Goal: Task Accomplishment & Management: Manage account settings

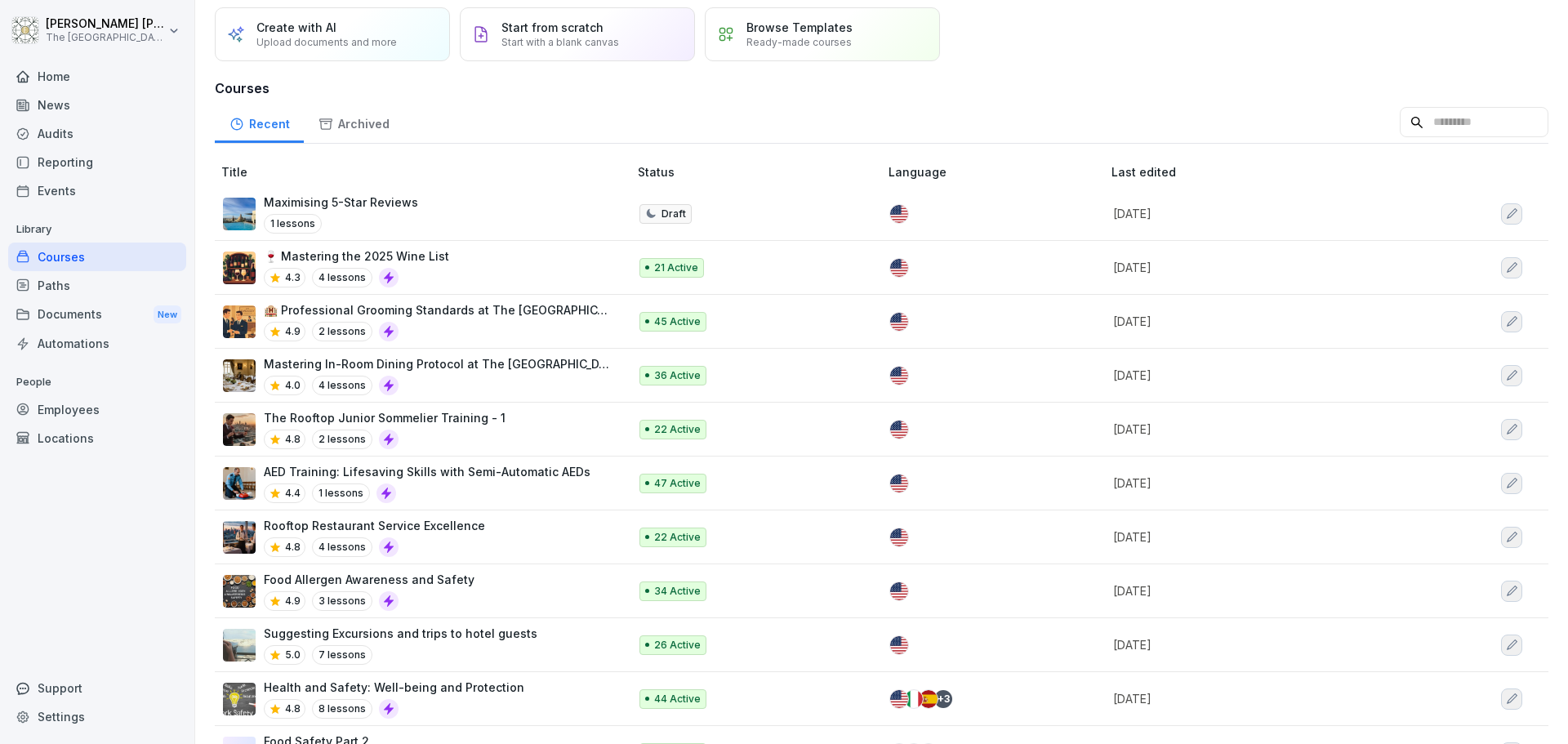
scroll to position [82, 0]
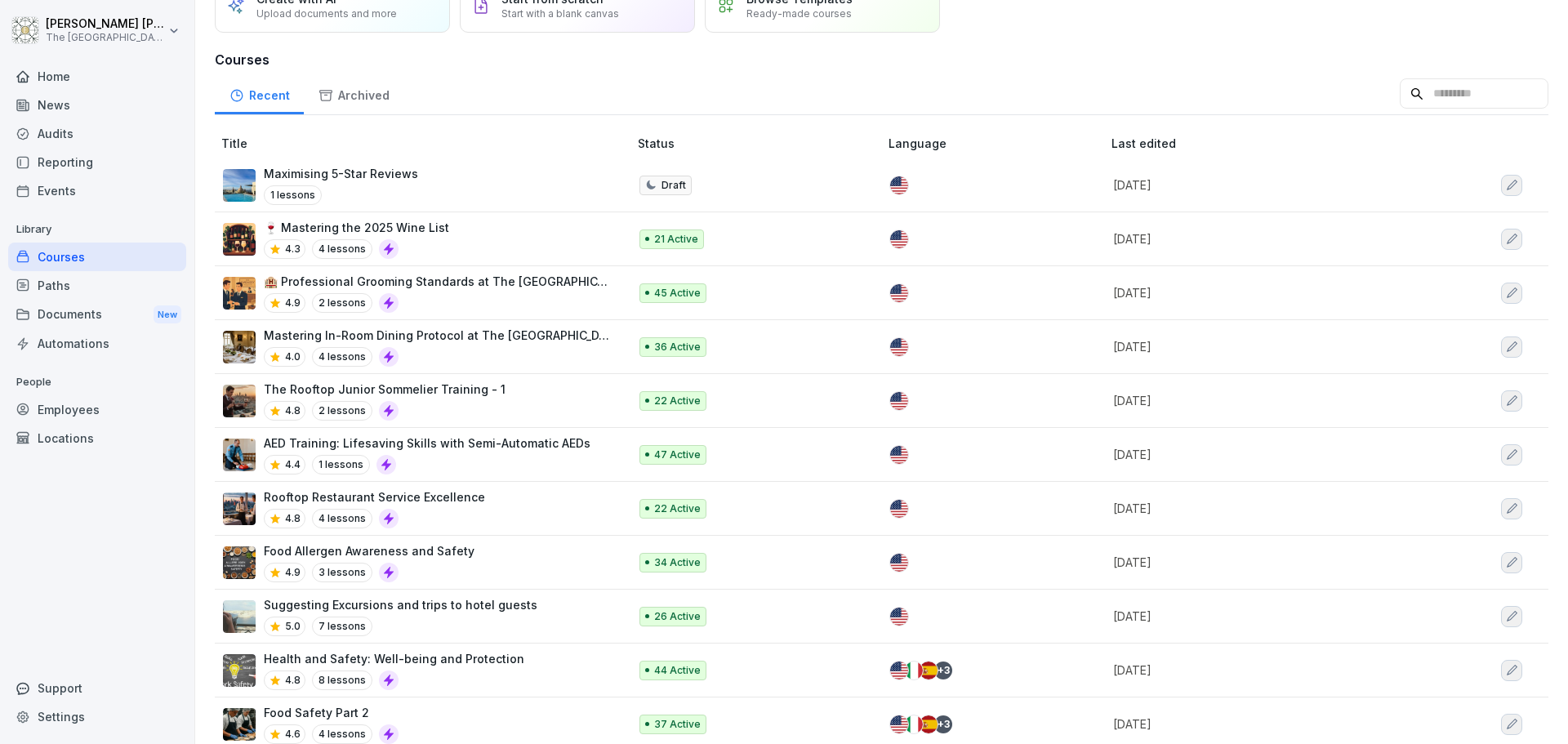
click at [467, 486] on td "Rooftop Restaurant Service Excellence 4.8 4 lessons" at bounding box center [422, 509] width 416 height 54
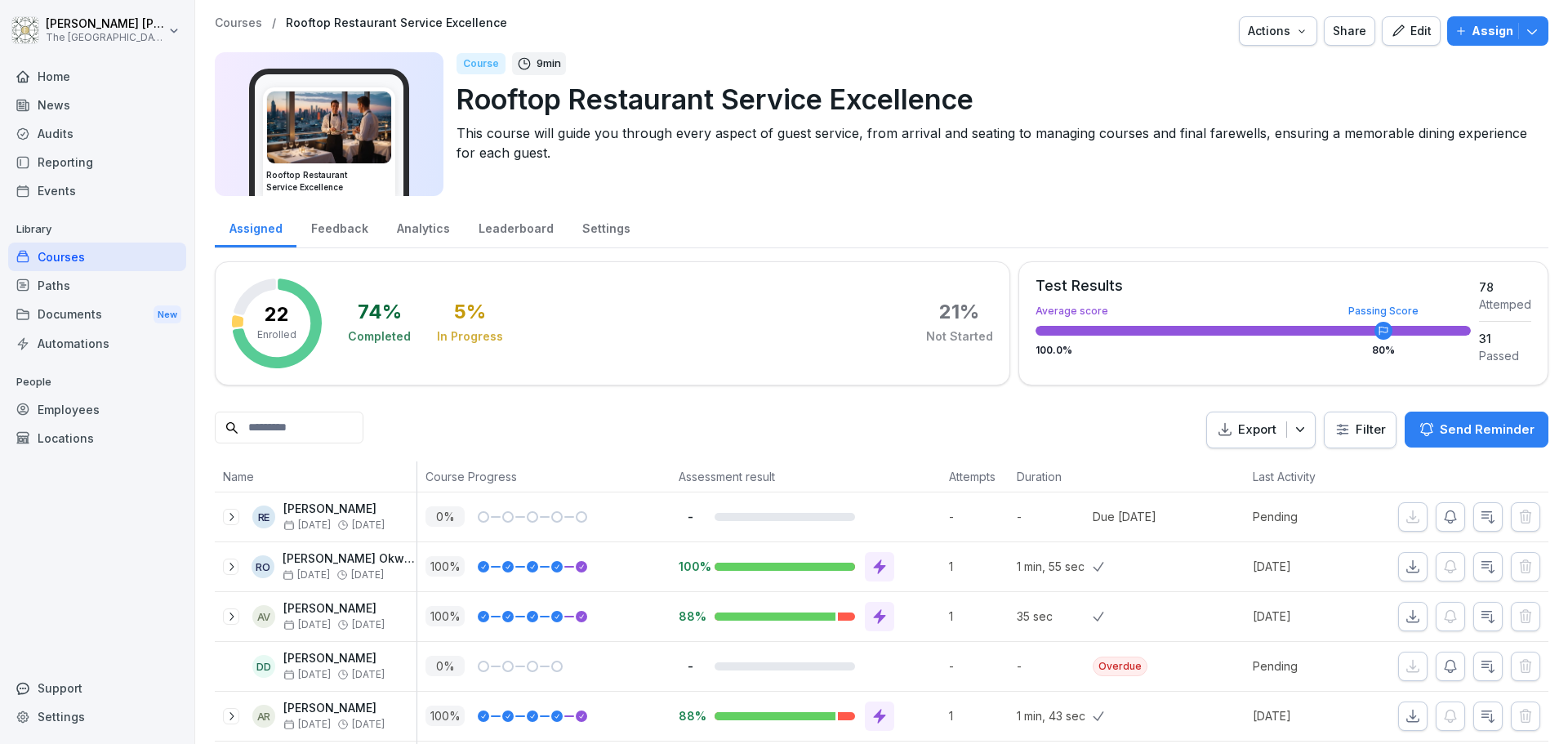
click at [1393, 29] on icon "button" at bounding box center [1398, 30] width 11 height 11
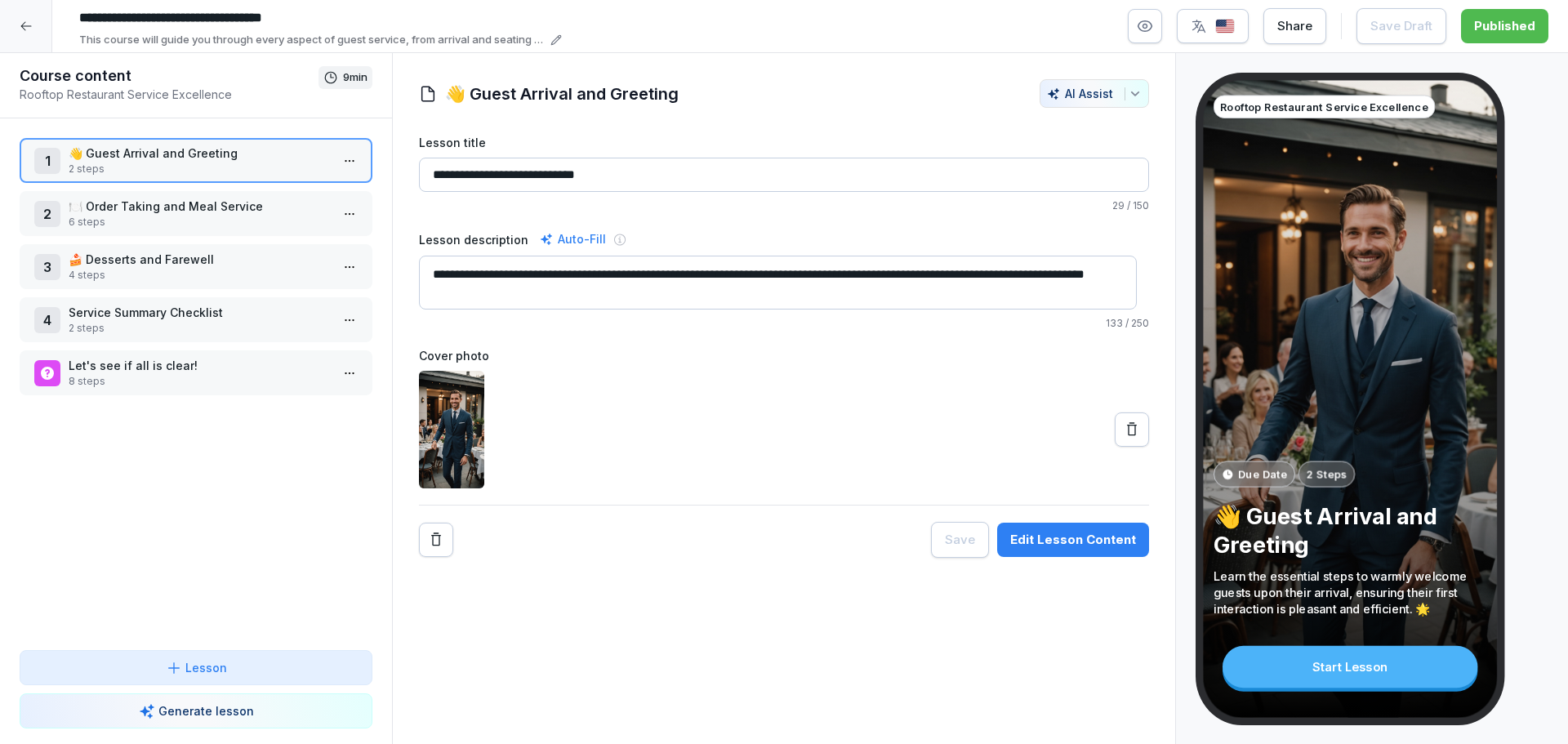
drag, startPoint x: 21, startPoint y: 27, endPoint x: 266, endPoint y: 12, distance: 245.5
click at [35, 24] on div at bounding box center [26, 26] width 52 height 52
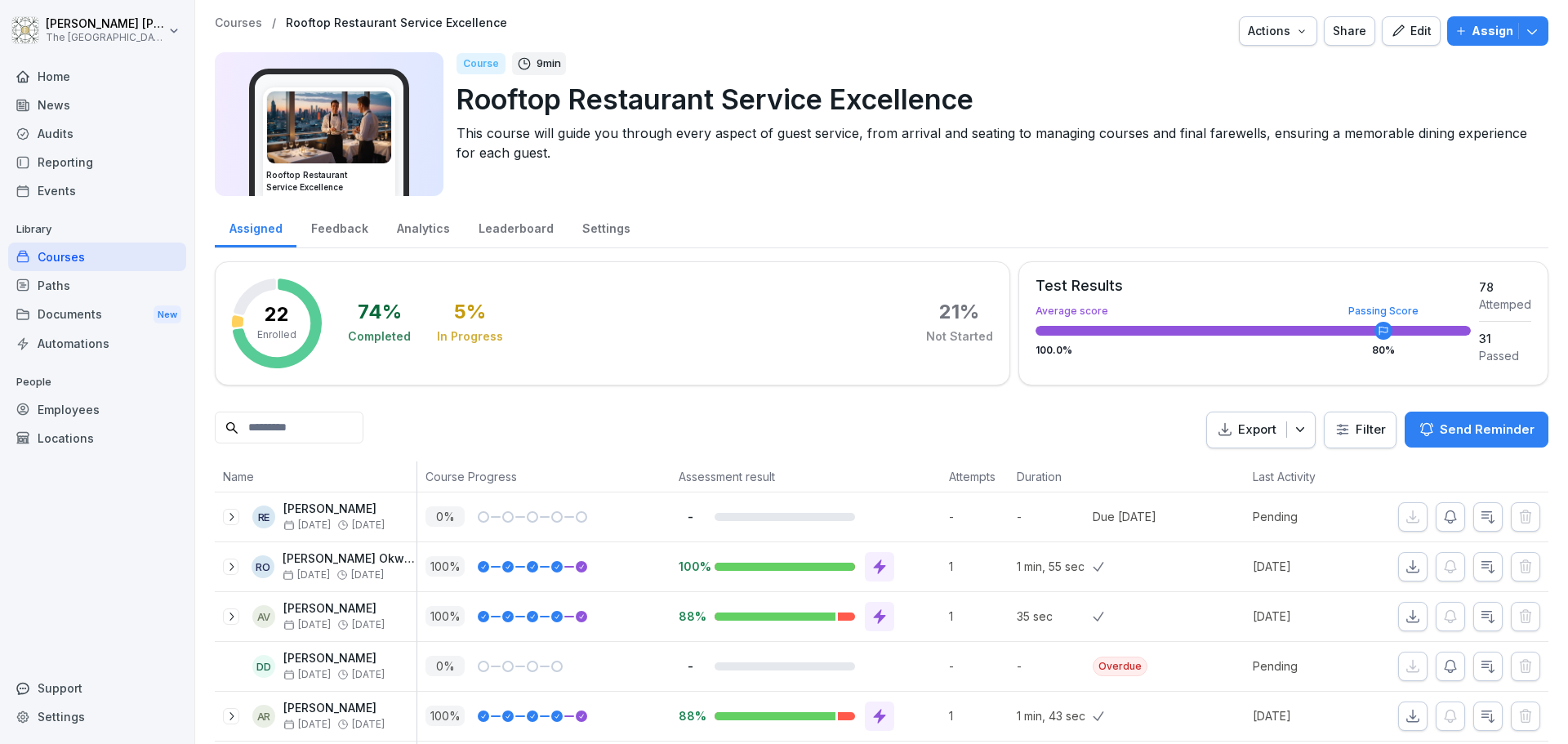
click at [1286, 35] on div "Actions" at bounding box center [1278, 31] width 61 height 18
click at [1535, 31] on button "Assign" at bounding box center [1498, 31] width 101 height 29
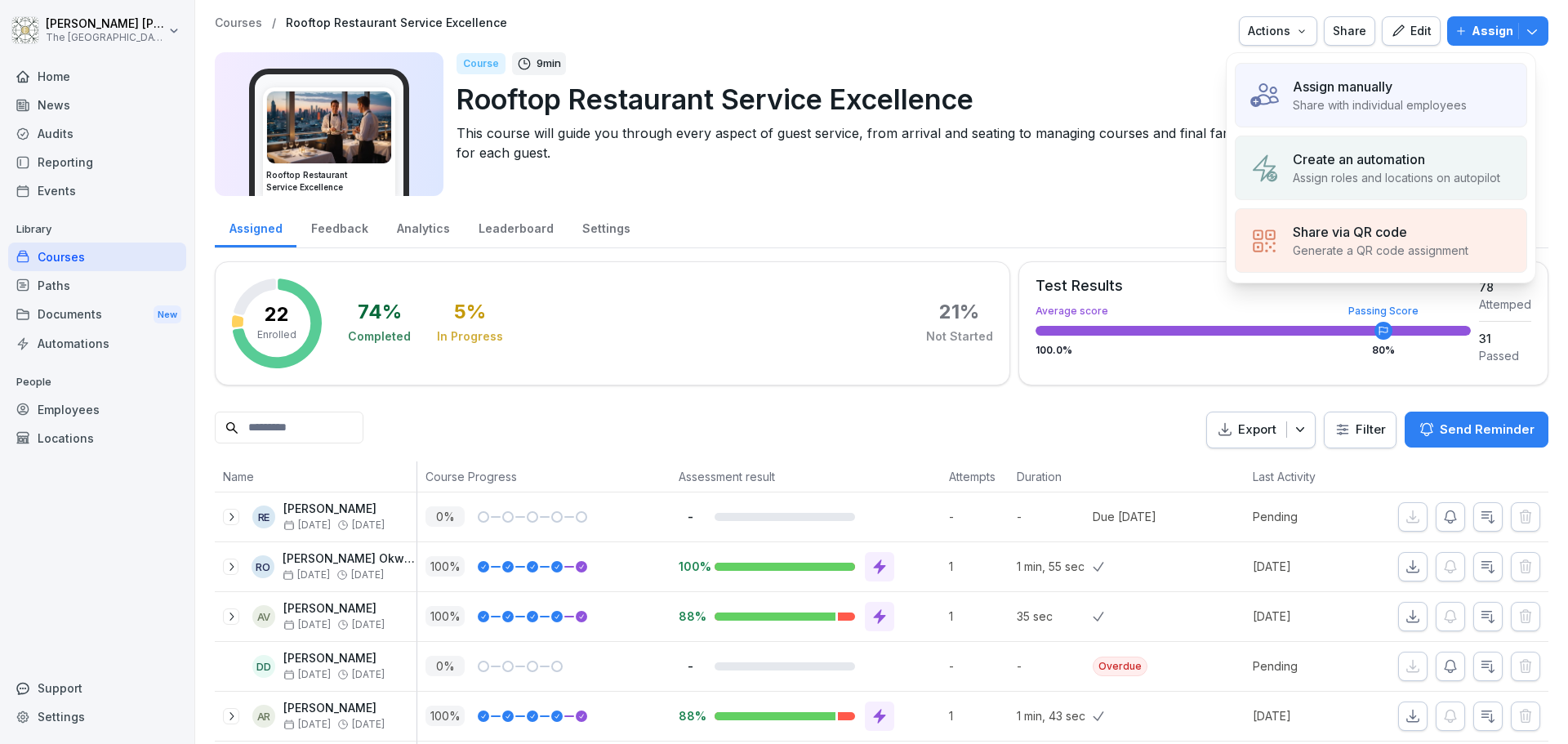
click at [1429, 86] on div "Assign manually" at bounding box center [1380, 86] width 174 height 20
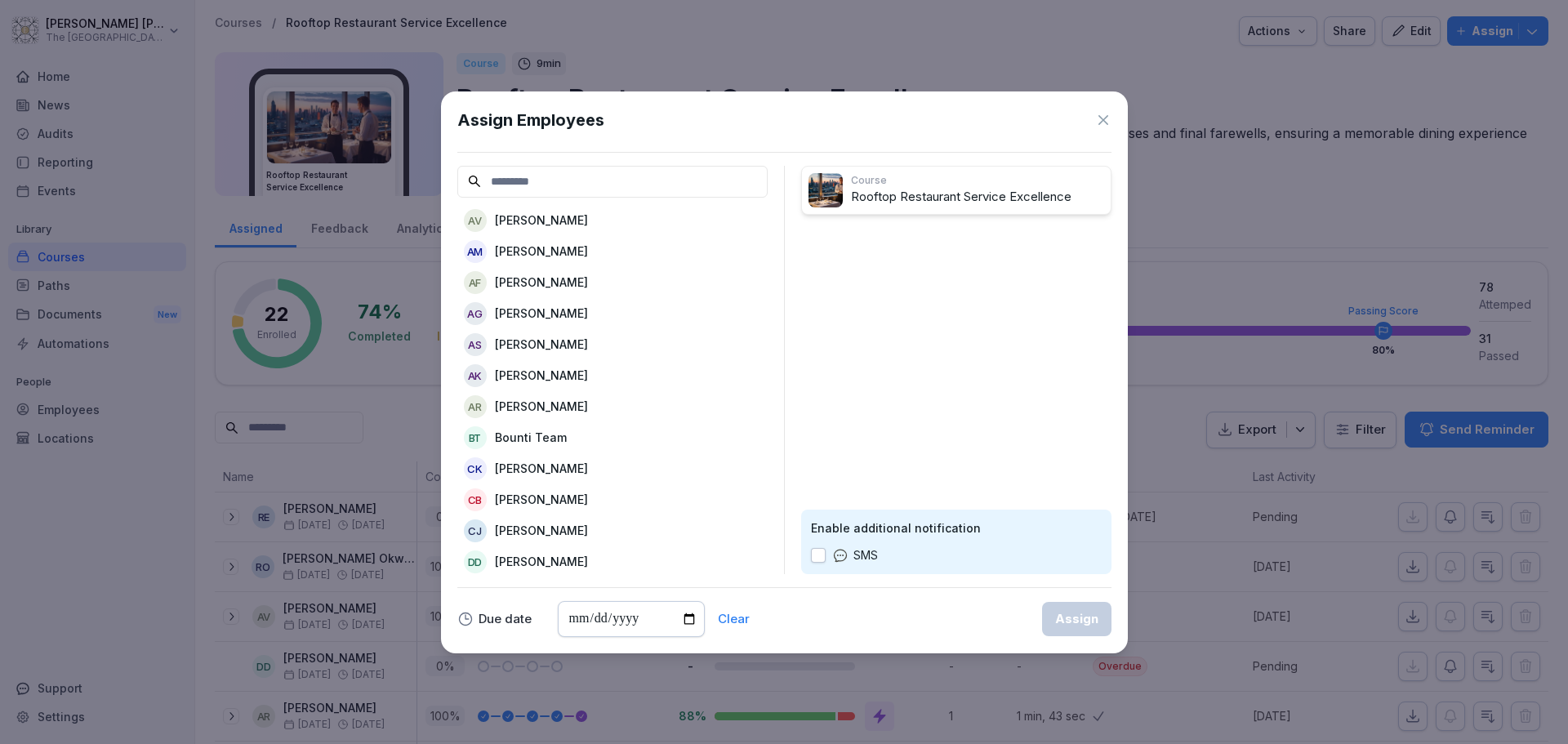
click at [611, 183] on input at bounding box center [612, 181] width 310 height 32
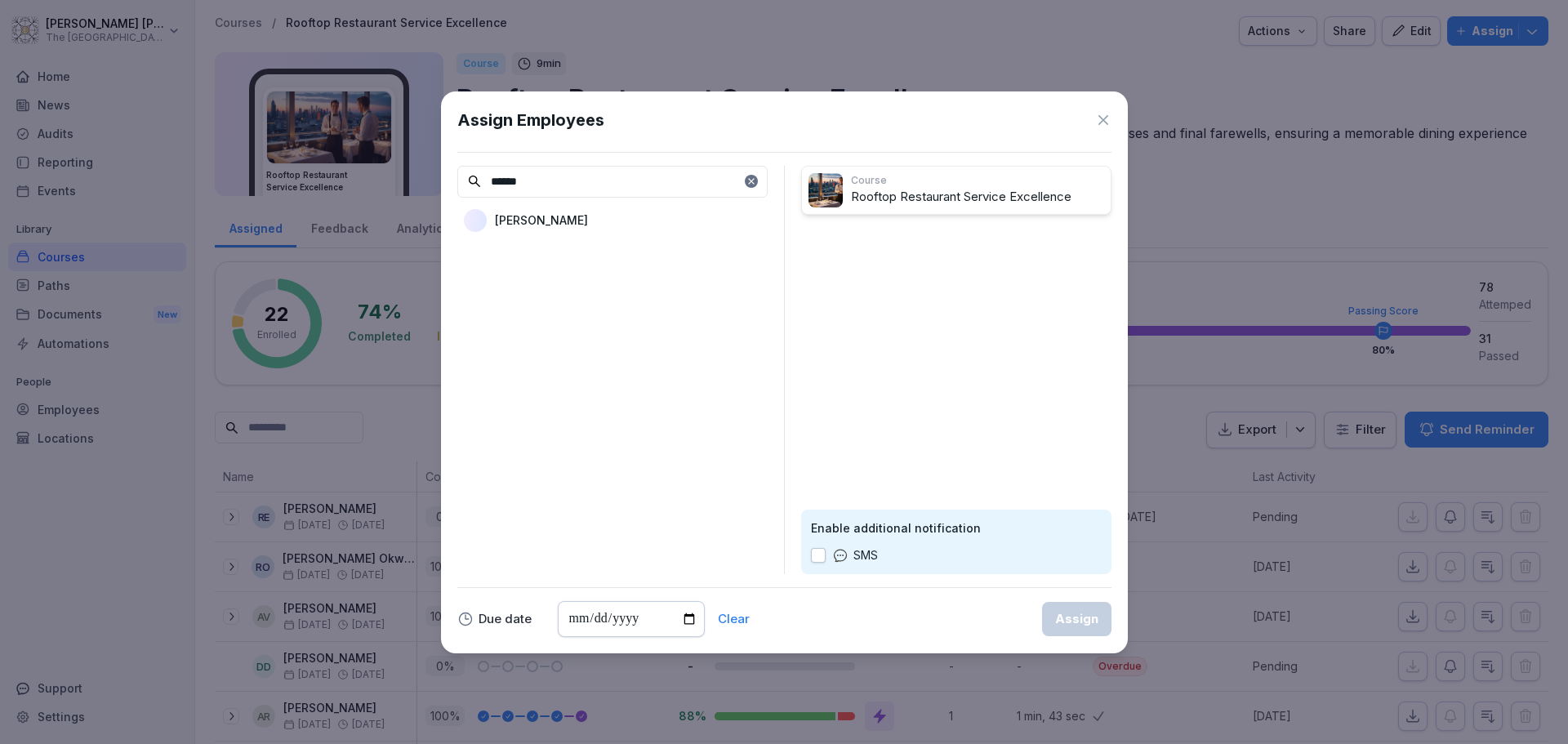
type input "******"
click at [559, 211] on div "[PERSON_NAME]" at bounding box center [612, 221] width 310 height 29
click at [1076, 617] on div "Assign" at bounding box center [1076, 619] width 44 height 18
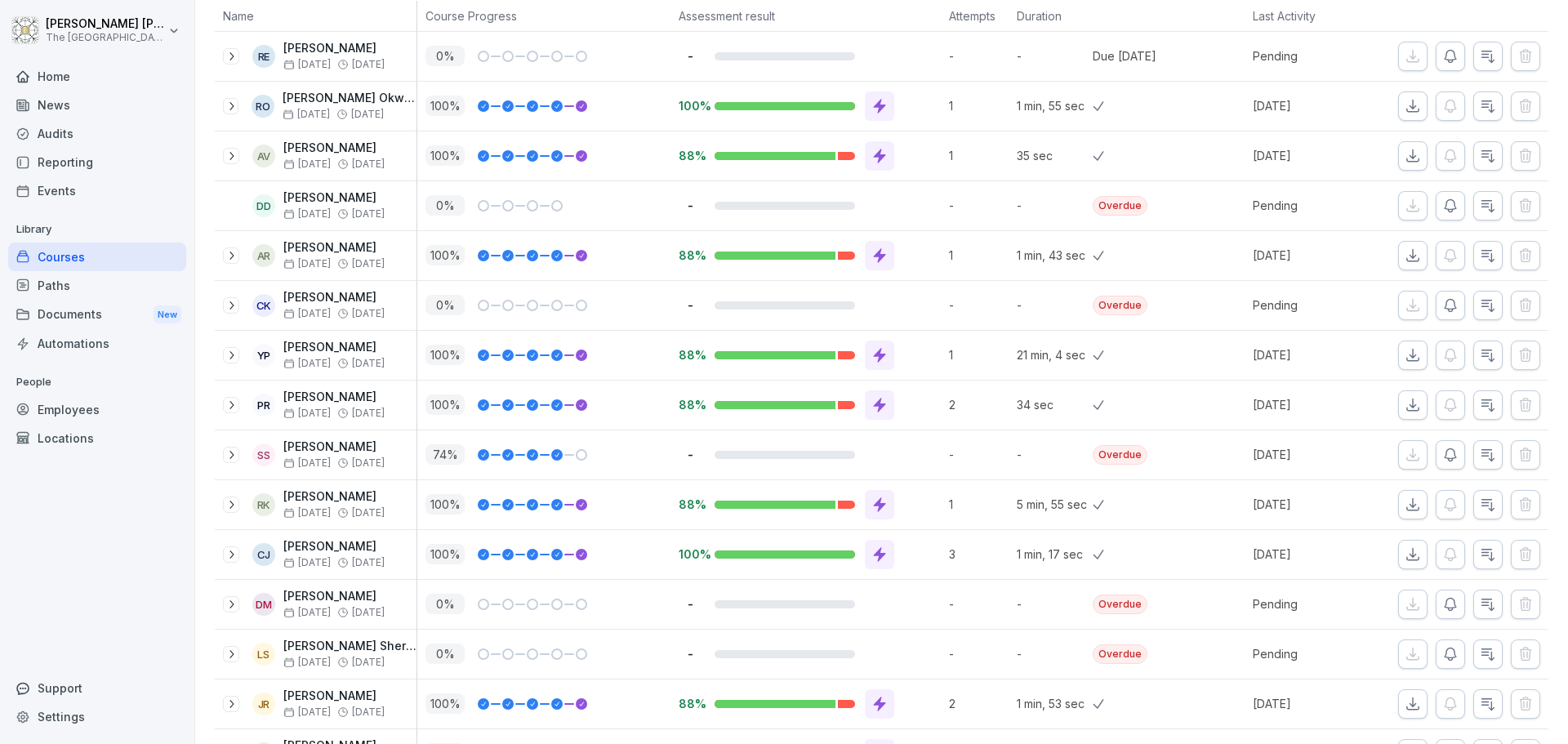
scroll to position [490, 0]
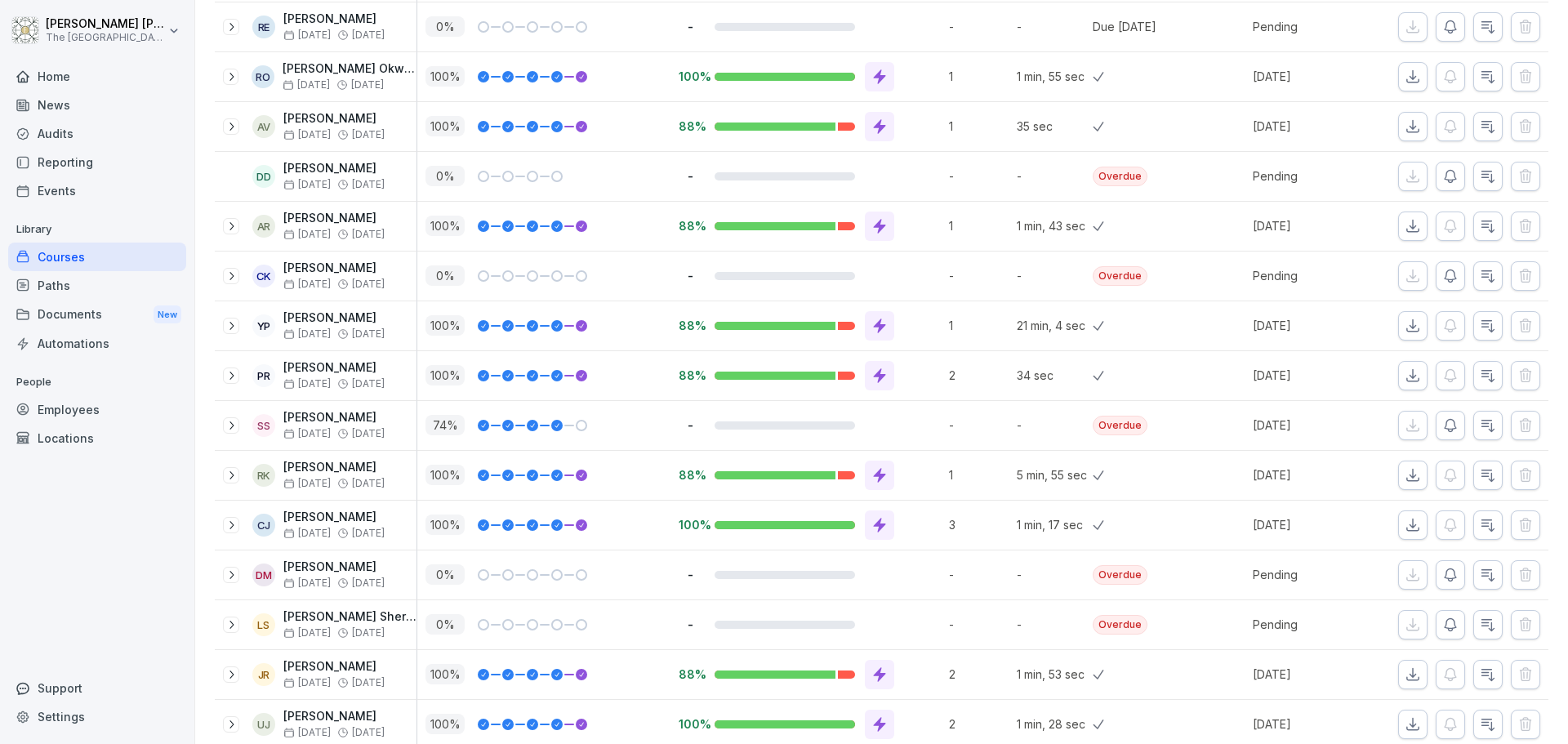
click at [734, 430] on div "-" at bounding box center [810, 425] width 262 height 15
click at [1114, 421] on div "Overdue" at bounding box center [1120, 425] width 55 height 20
click at [231, 425] on icon at bounding box center [231, 425] width 13 height 13
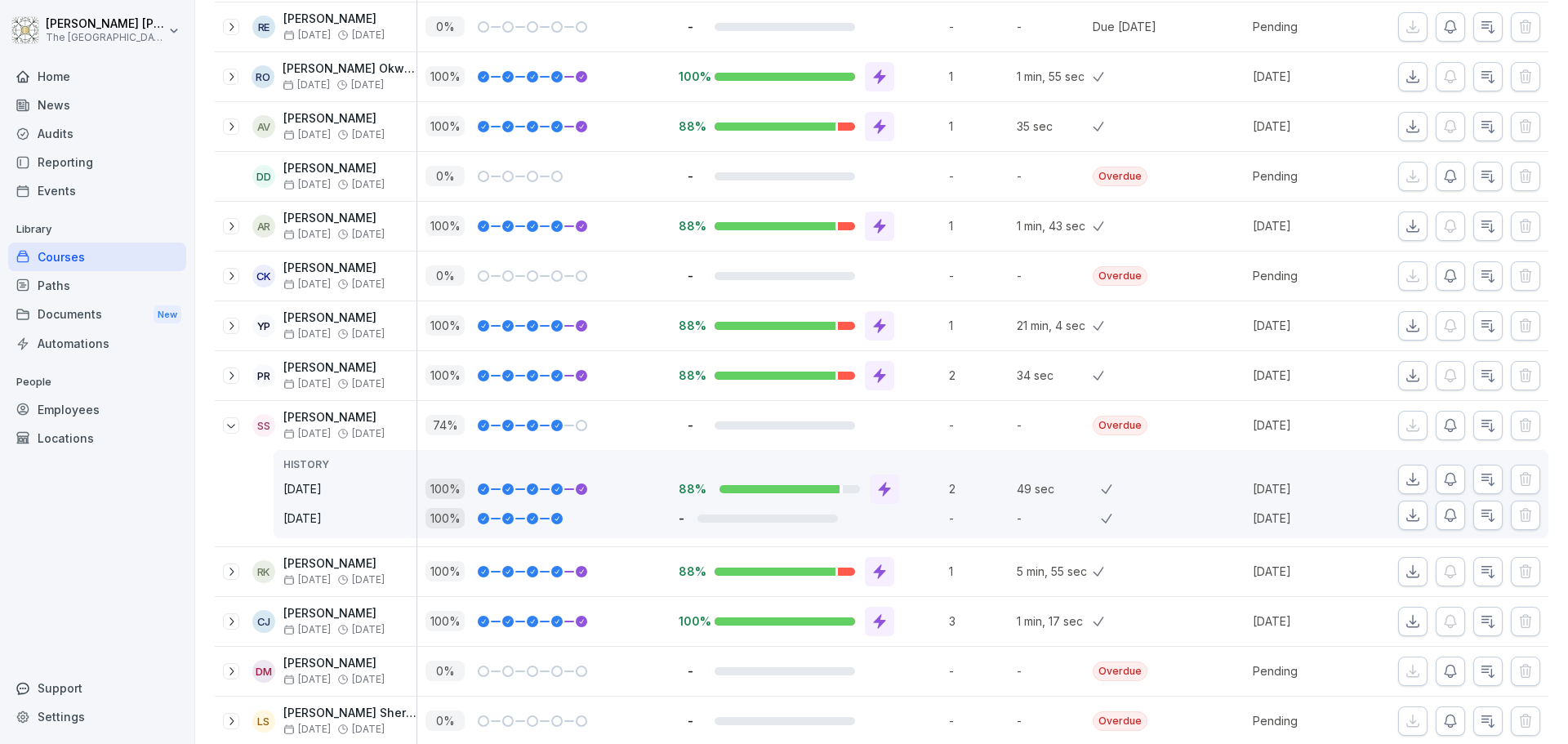
click at [231, 425] on icon at bounding box center [231, 425] width 13 height 13
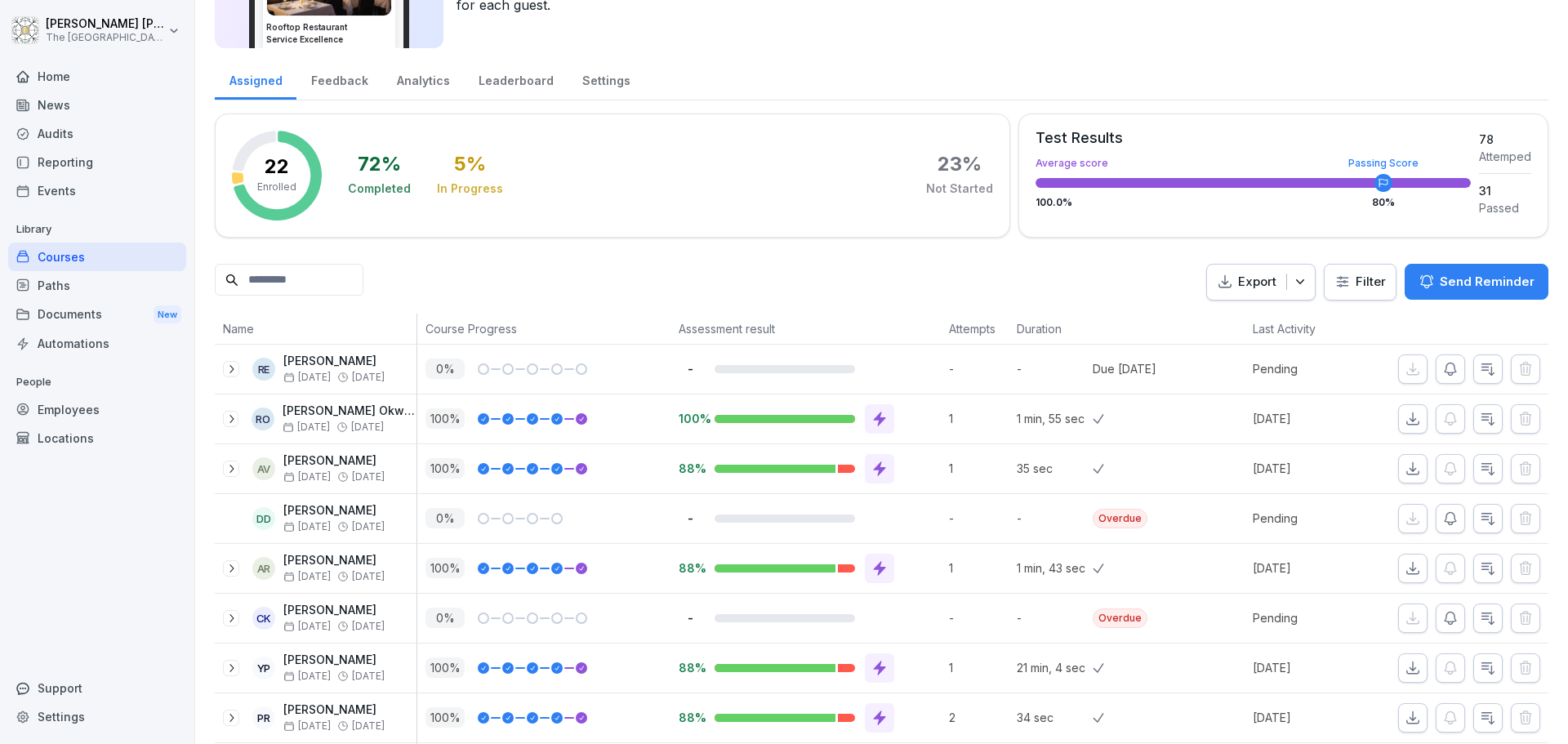
scroll to position [0, 0]
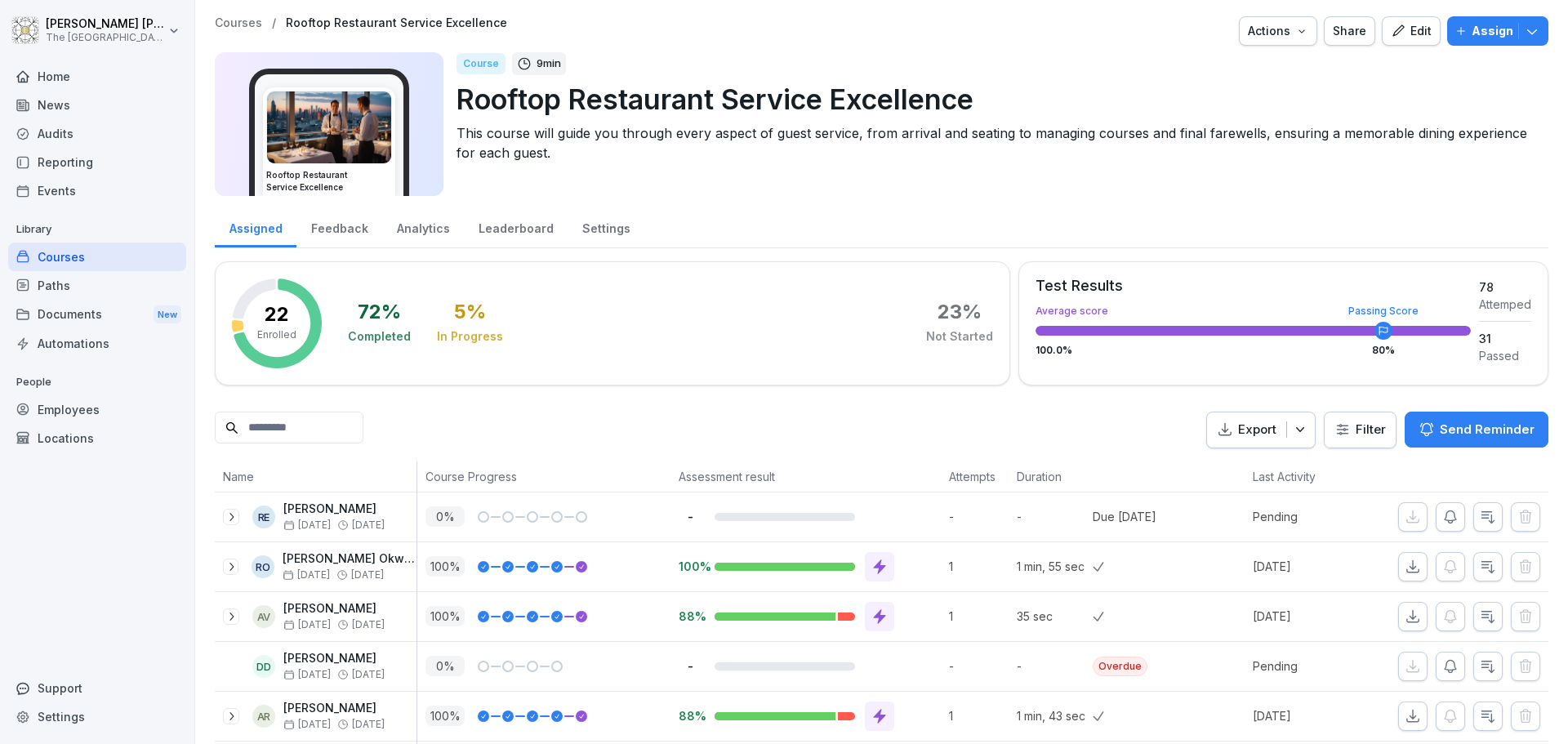
click at [1392, 33] on icon "button" at bounding box center [1398, 31] width 15 height 15
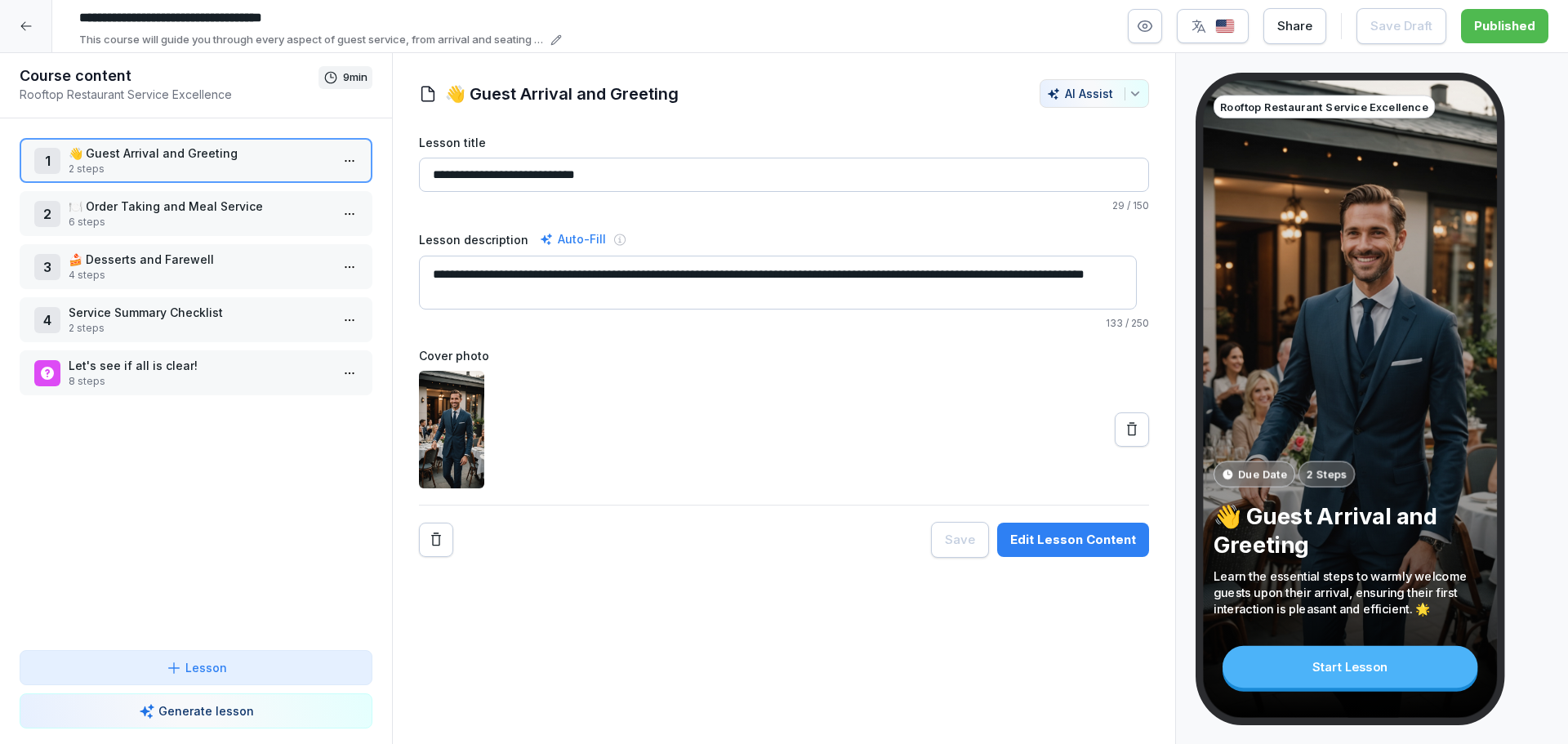
click at [162, 373] on p "Let's see if all is clear!" at bounding box center [199, 366] width 262 height 17
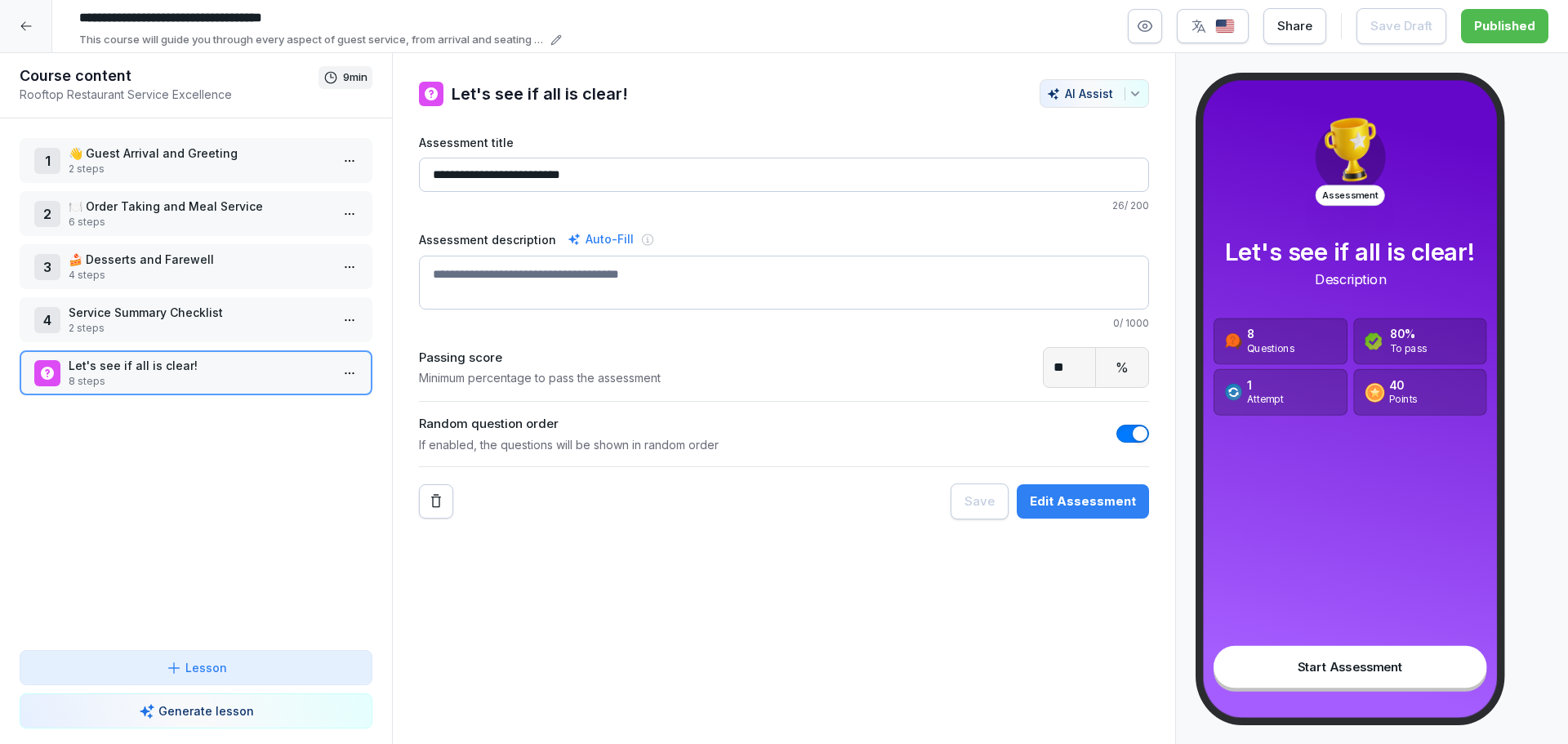
click at [1060, 505] on div "Edit Assessment" at bounding box center [1083, 501] width 106 height 18
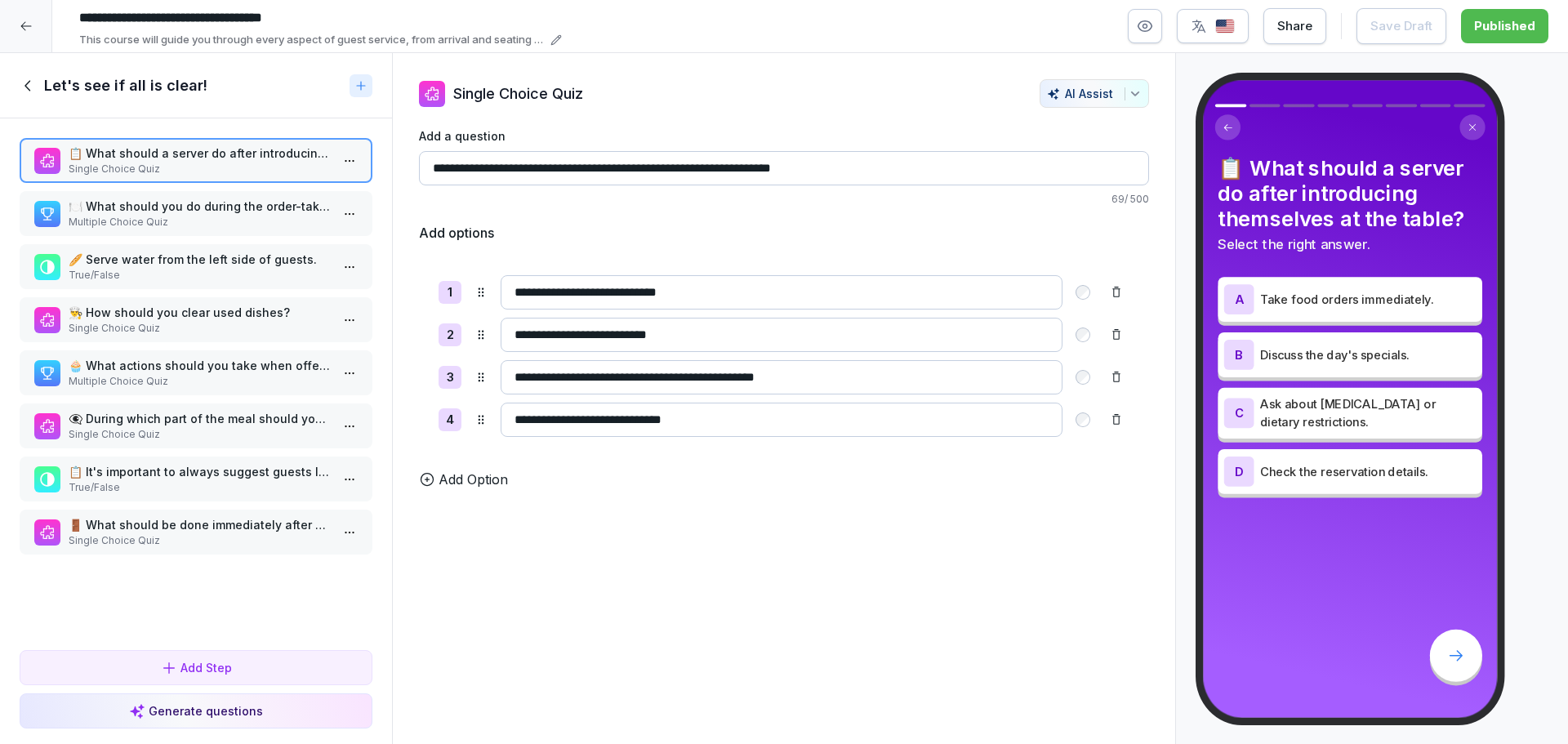
click at [193, 193] on div "🍽️ What should you do during the order-taking process? Choose all that apply. M…" at bounding box center [196, 214] width 353 height 45
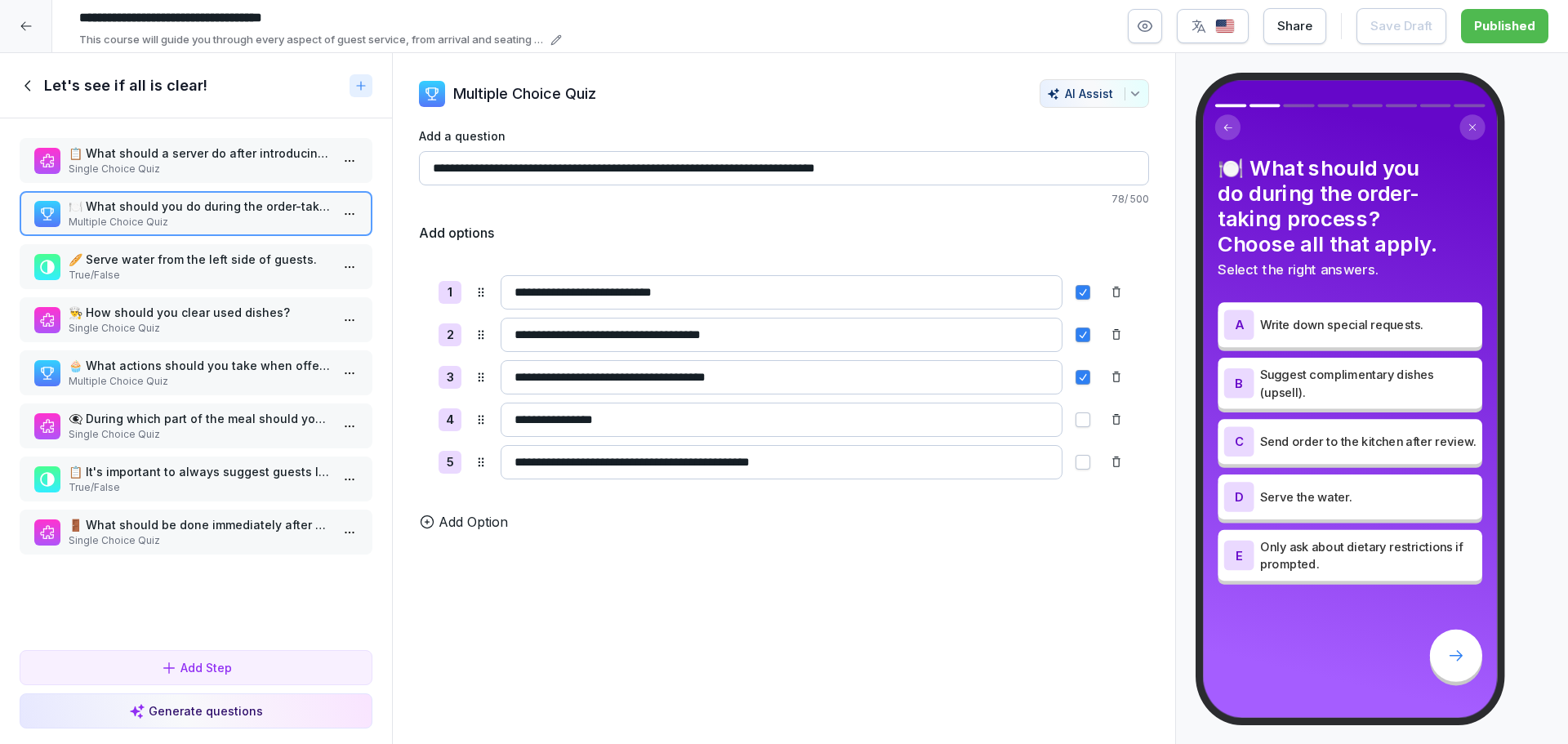
click at [205, 523] on p "🚪 What should be done immediately after confirming a reservation with guests?" at bounding box center [199, 525] width 262 height 17
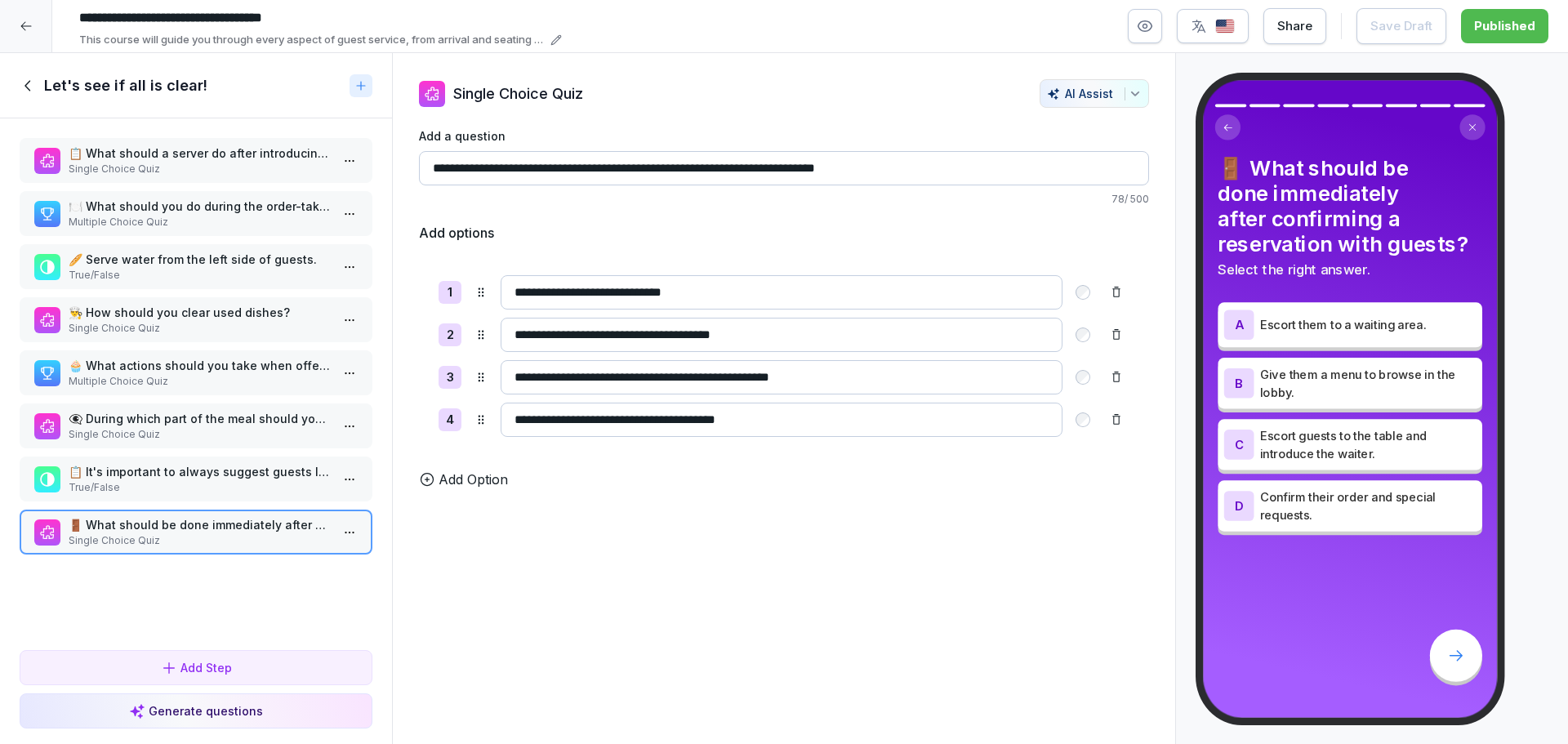
click at [197, 481] on p "True/False" at bounding box center [199, 487] width 262 height 15
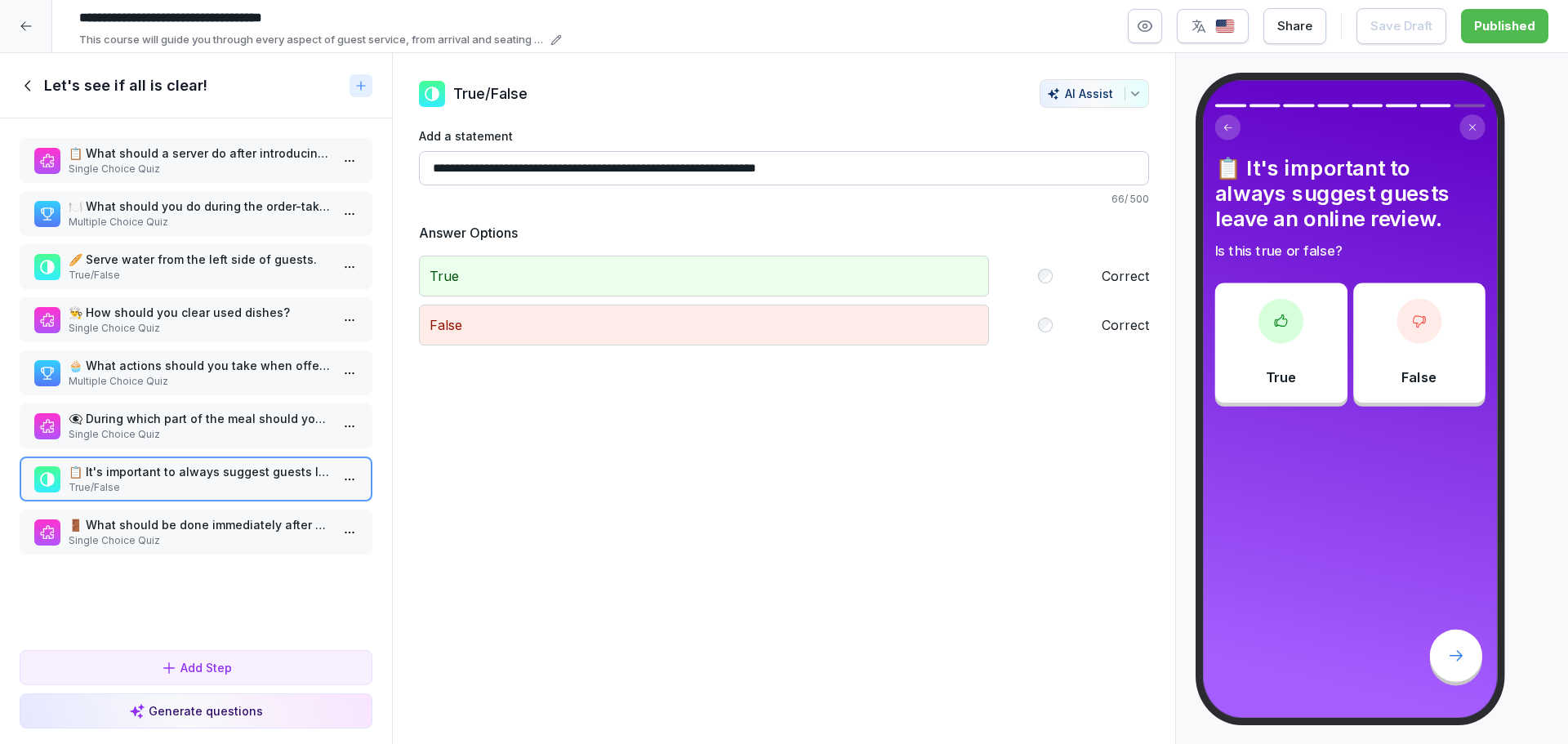
click at [205, 428] on p "Single Choice Quiz" at bounding box center [199, 434] width 262 height 15
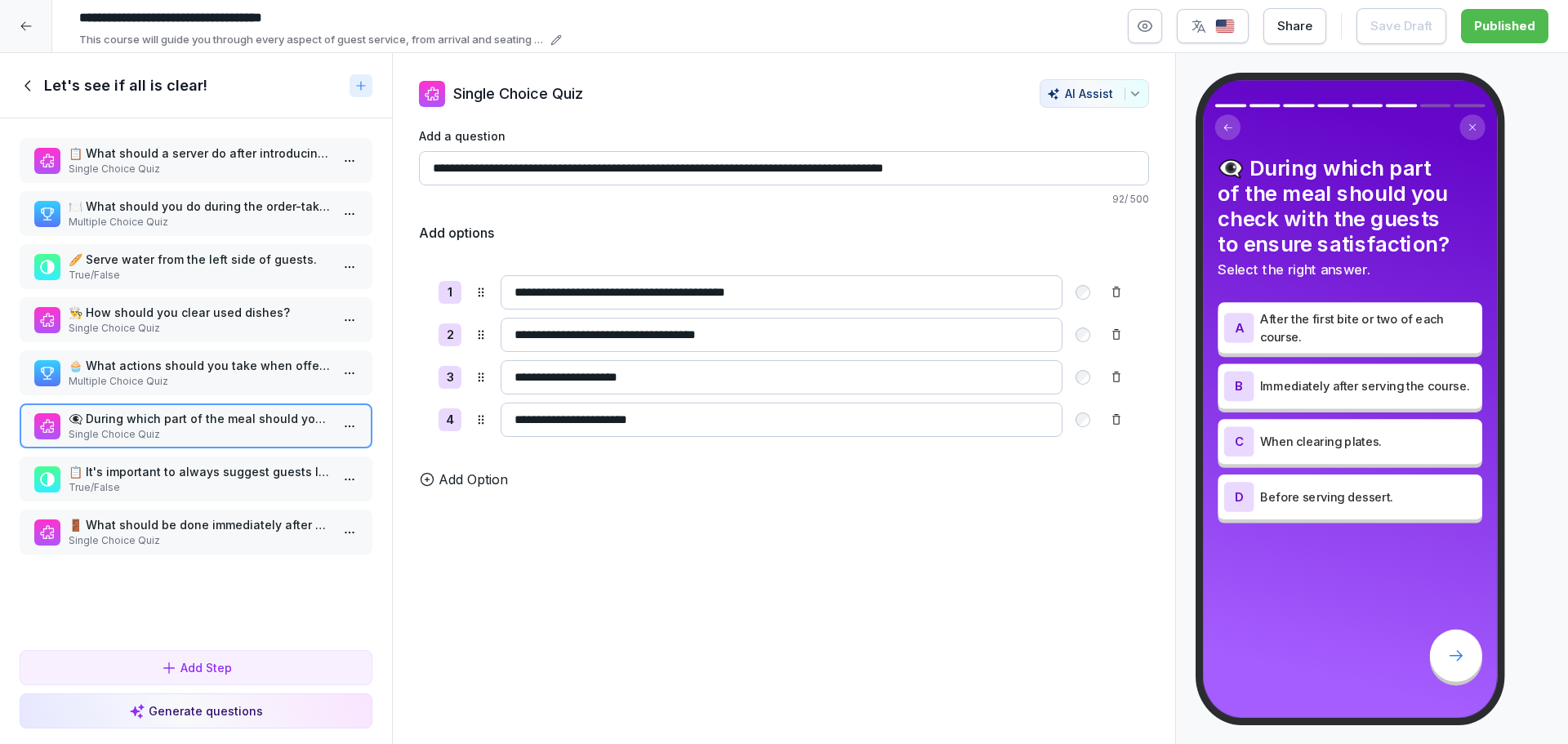
click at [38, 81] on div "Let's see if all is clear!" at bounding box center [181, 86] width 323 height 20
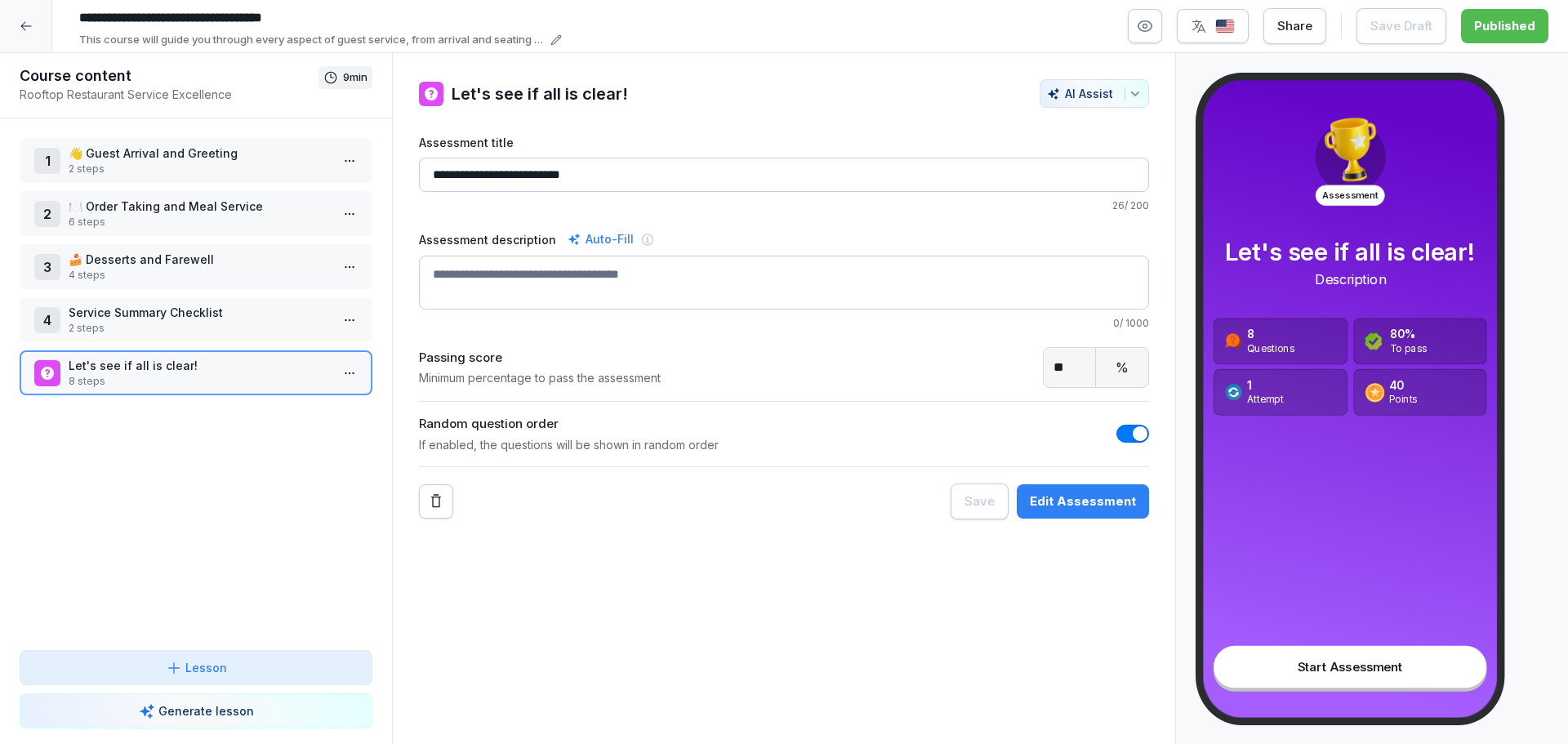
click at [1150, 30] on icon "button" at bounding box center [1145, 26] width 16 height 16
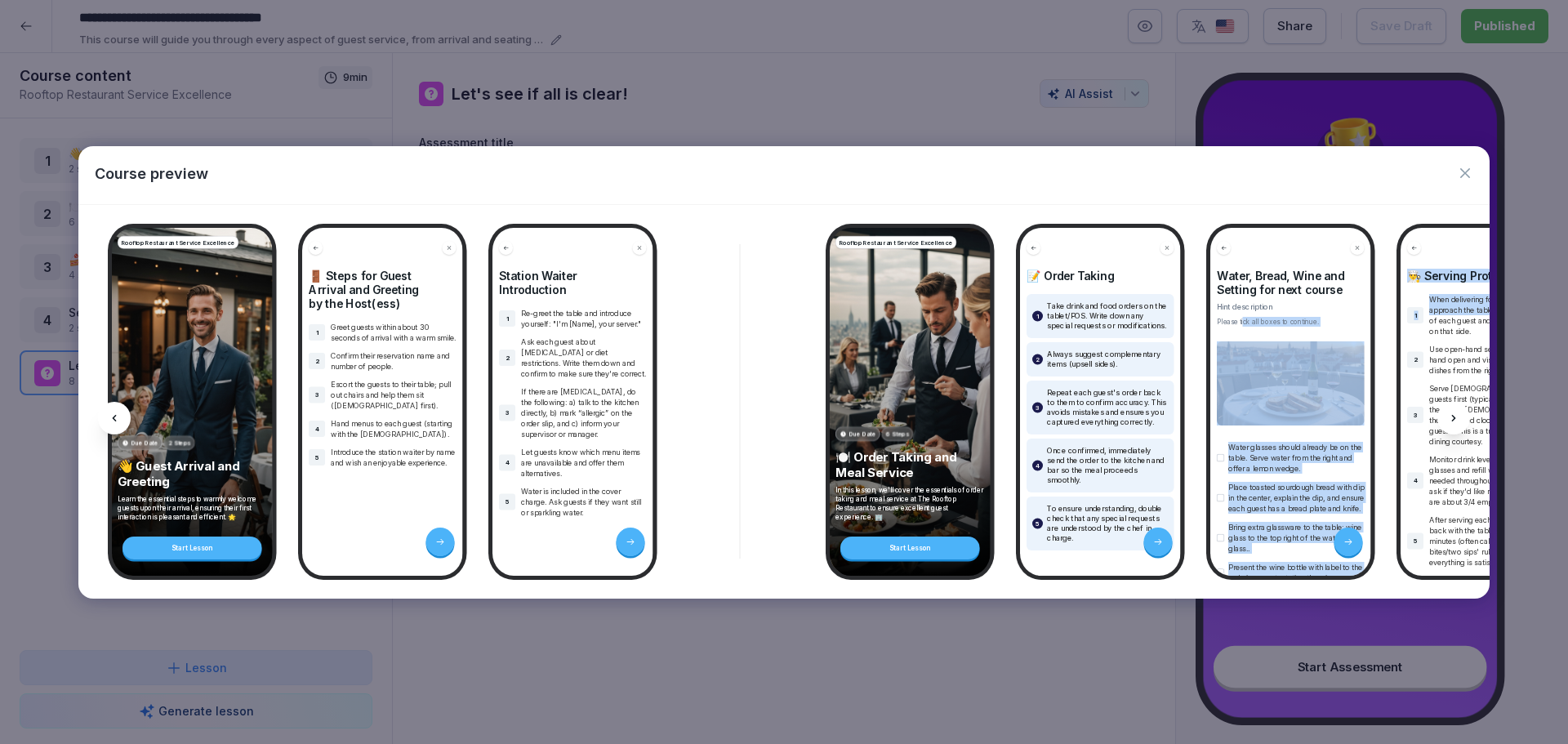
drag, startPoint x: 1438, startPoint y: 317, endPoint x: 1243, endPoint y: 322, distance: 195.1
click at [1245, 322] on div "Rooftop Restaurant Service Excellence Due Date 2 Steps 👋 Guest Arrival and Gree…" at bounding box center [784, 402] width 1412 height 394
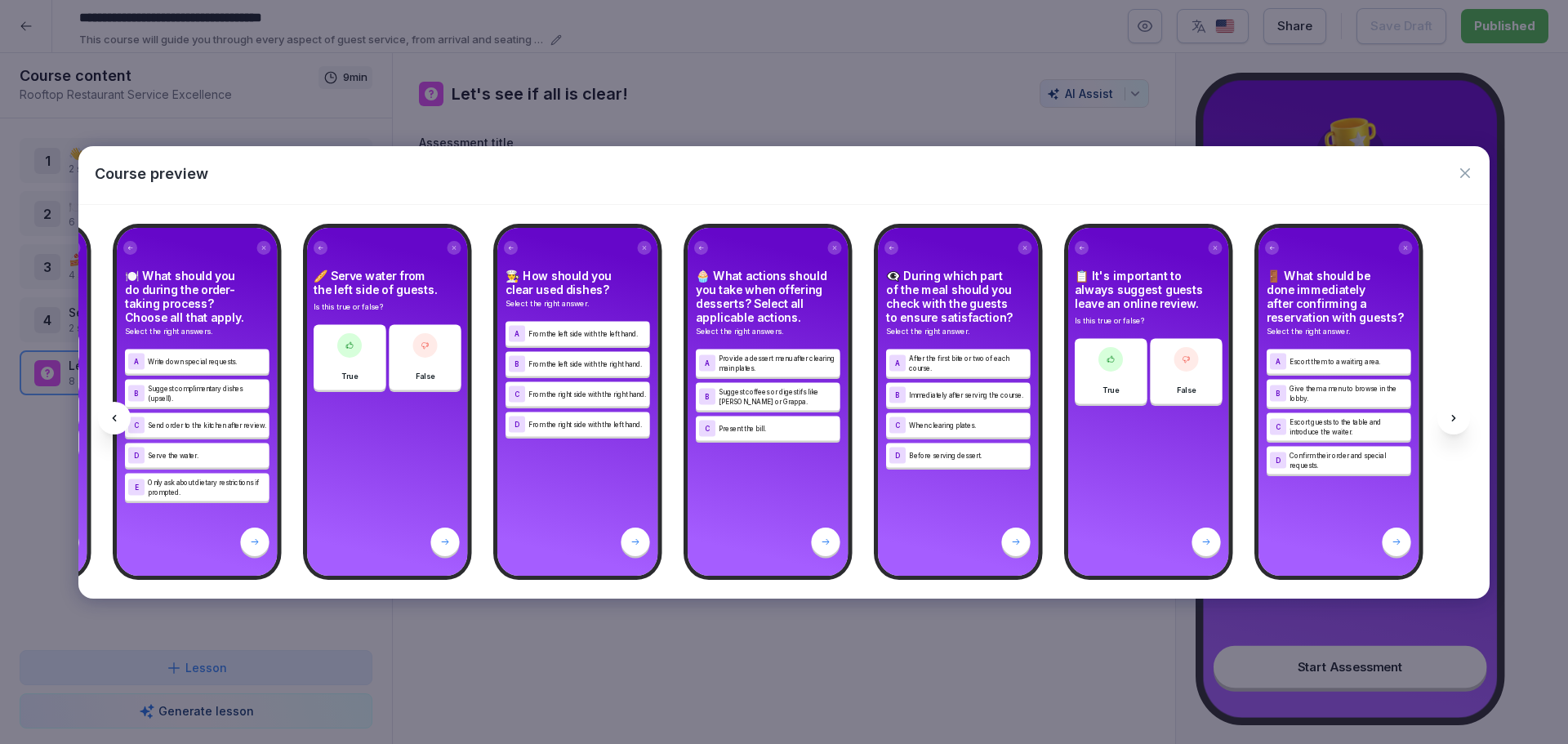
scroll to position [0, 4499]
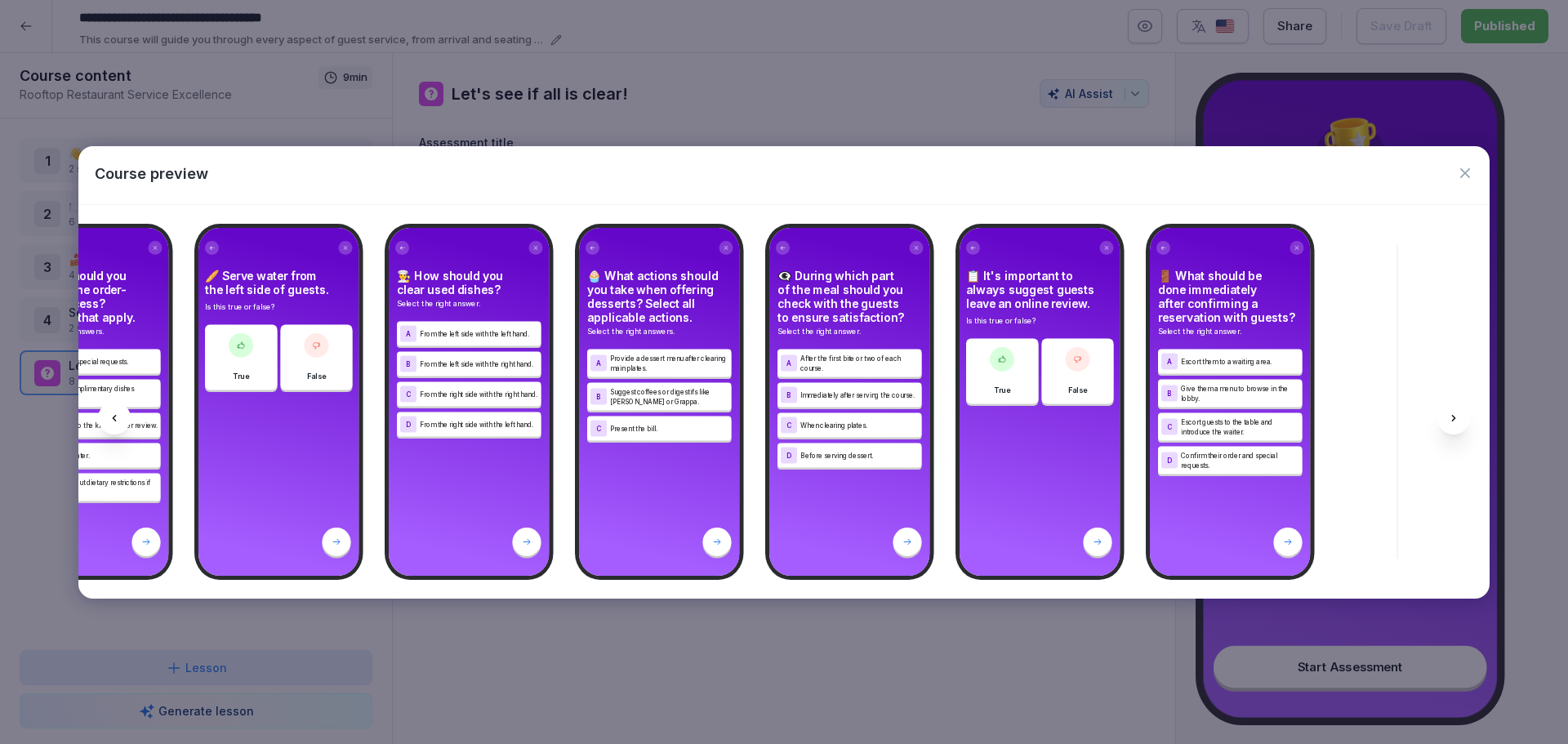
click at [1304, 532] on div "🚪 What should be done immediately after confirming a reservation with guests? S…" at bounding box center [1230, 402] width 161 height 348
drag, startPoint x: 1293, startPoint y: 532, endPoint x: 1483, endPoint y: 269, distance: 324.5
click at [1317, 513] on div "Rooftop Restaurant Service Excellence Due Date 2 Steps 👋 Guest Arrival and Gree…" at bounding box center [784, 402] width 1412 height 394
click at [1468, 174] on icon "button" at bounding box center [1465, 173] width 16 height 16
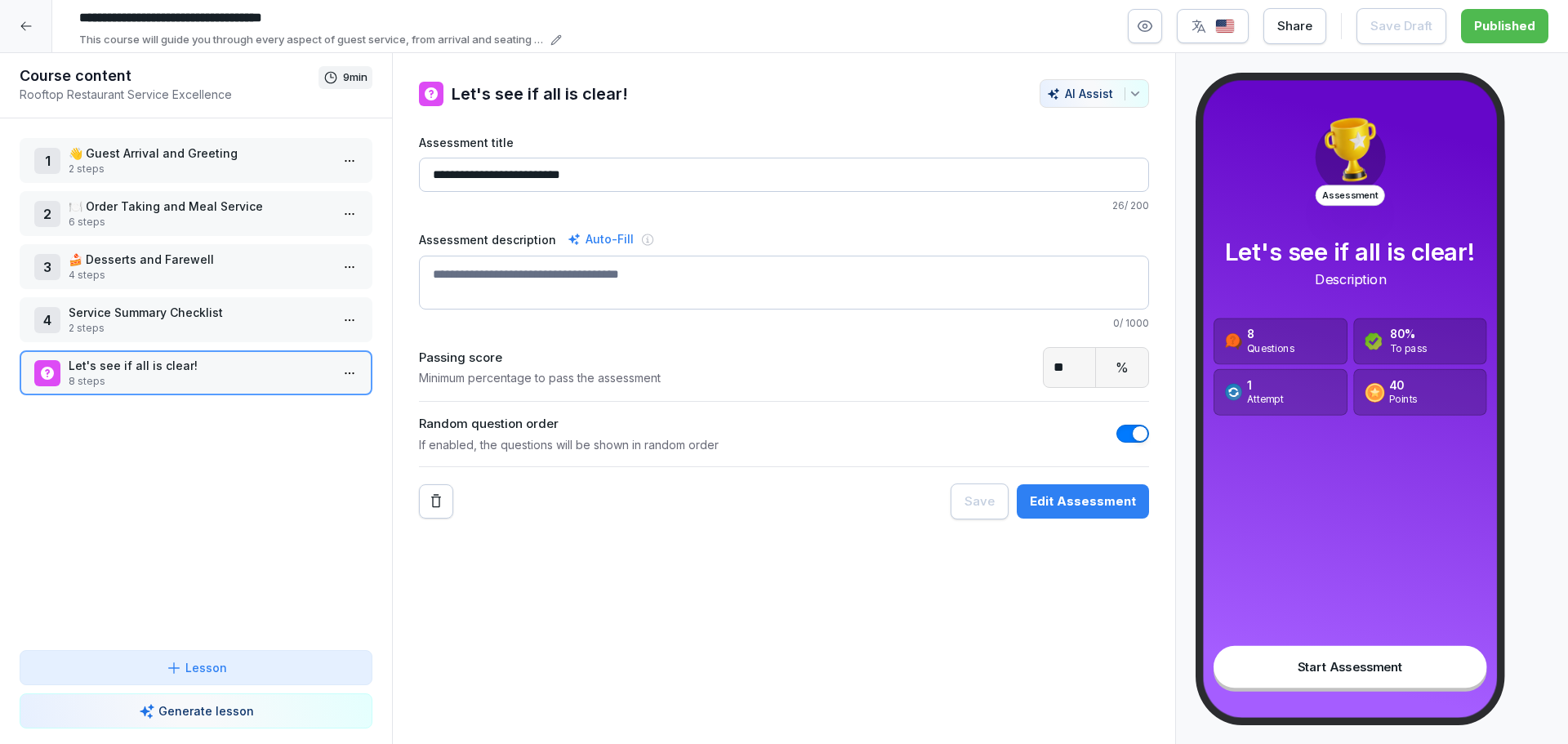
drag, startPoint x: 32, startPoint y: 23, endPoint x: 680, endPoint y: 260, distance: 690.0
click at [49, 27] on div at bounding box center [26, 26] width 52 height 52
